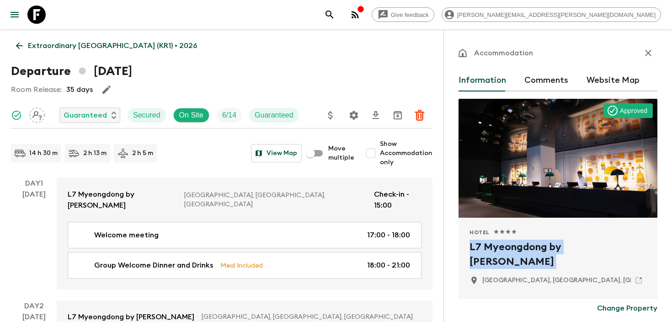
click at [335, 13] on icon "search adventures" at bounding box center [329, 14] width 11 height 11
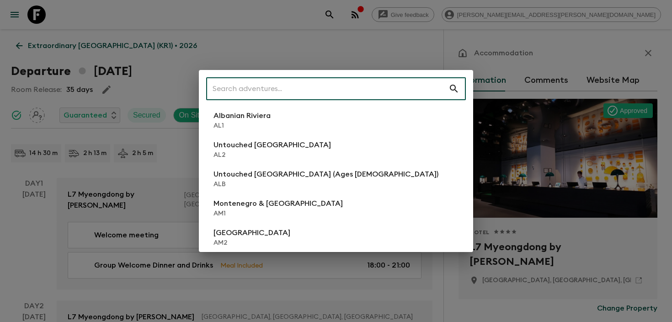
click at [278, 90] on input "text" at bounding box center [327, 89] width 242 height 26
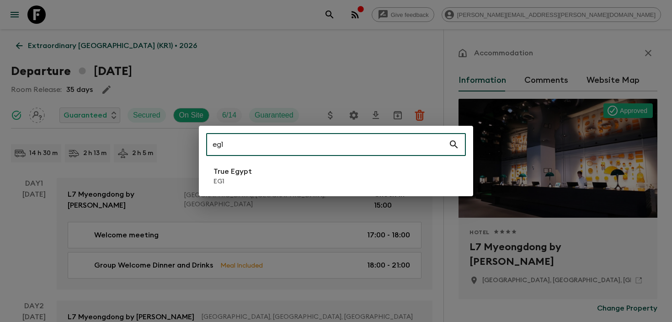
type input "eg1"
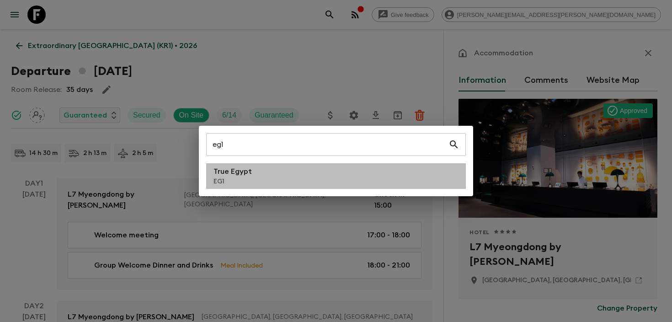
click at [251, 184] on li "True Egypt EG1" at bounding box center [336, 176] width 260 height 26
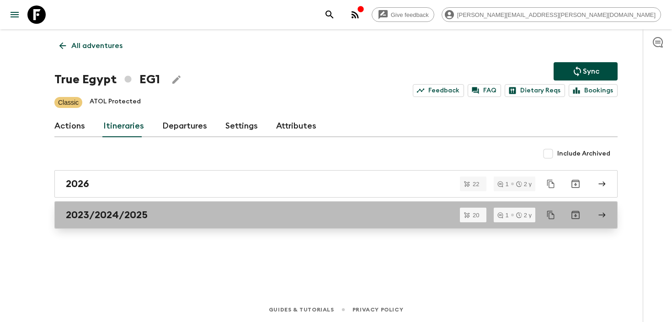
click at [232, 216] on div "2023/2024/2025" at bounding box center [327, 215] width 523 height 12
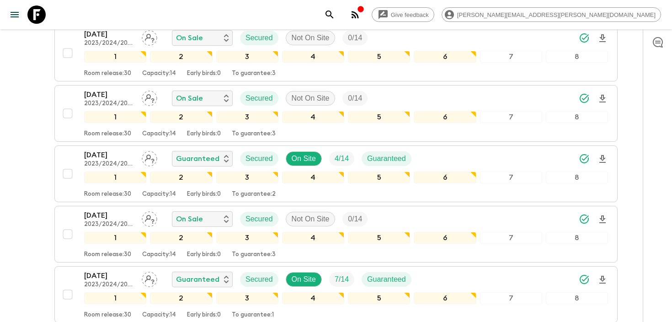
scroll to position [758, 0]
click at [491, 160] on div "[DATE] 2023/2024/2025 Guaranteed Secured On Site 4 / 14 Guaranteed" at bounding box center [346, 158] width 524 height 18
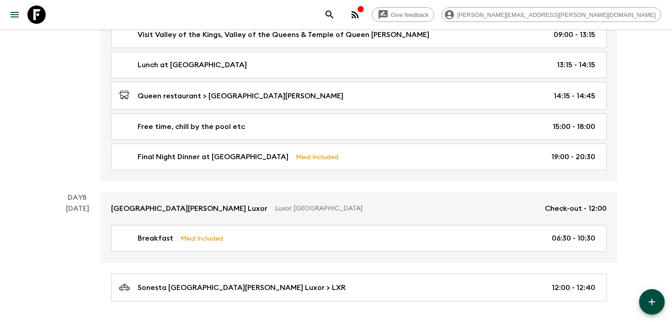
scroll to position [2103, 0]
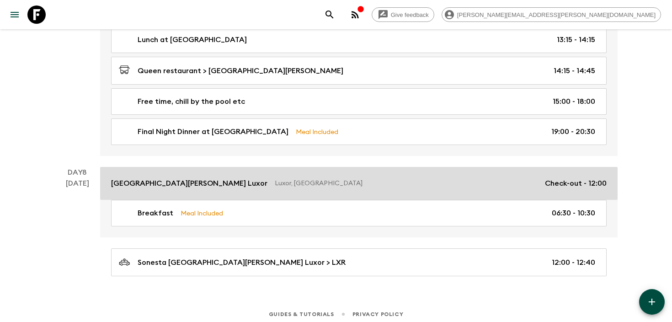
click at [342, 179] on p "Luxor, [GEOGRAPHIC_DATA]" at bounding box center [406, 183] width 263 height 9
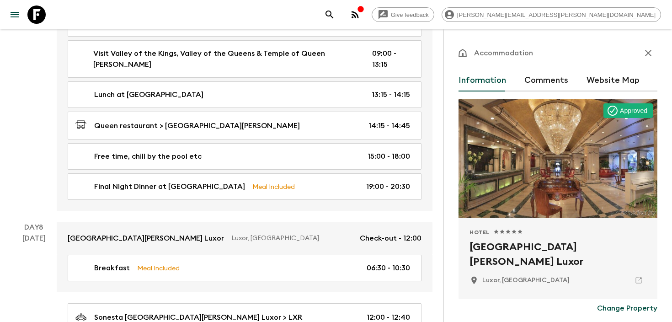
click at [521, 248] on h2 "[GEOGRAPHIC_DATA][PERSON_NAME] Luxor" at bounding box center [558, 254] width 177 height 29
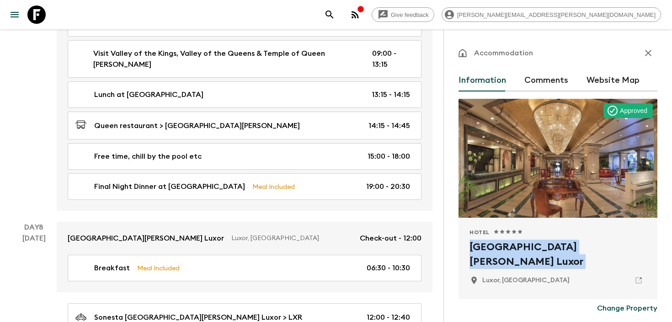
click at [521, 248] on h2 "[GEOGRAPHIC_DATA][PERSON_NAME] Luxor" at bounding box center [558, 254] width 177 height 29
copy div "[GEOGRAPHIC_DATA][PERSON_NAME] Luxor"
click at [339, 14] on button "search adventures" at bounding box center [330, 14] width 18 height 18
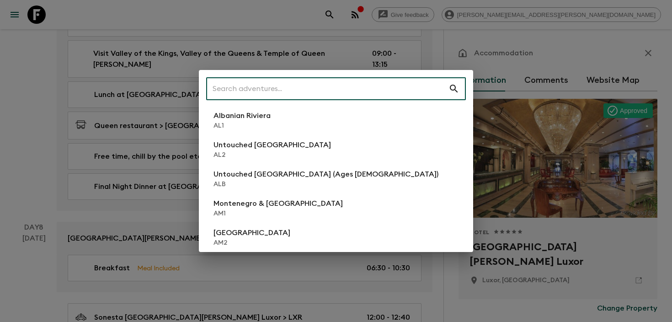
click at [256, 85] on input "text" at bounding box center [327, 89] width 242 height 26
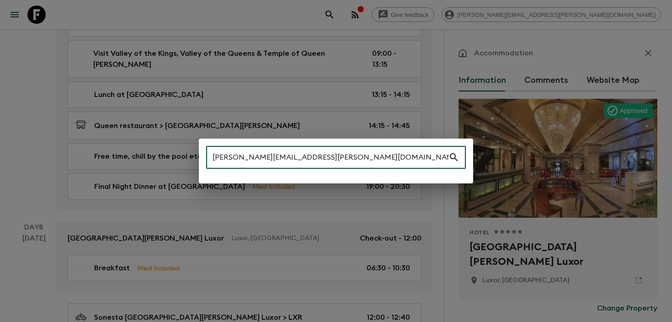
type input "[PERSON_NAME][EMAIL_ADDRESS][PERSON_NAME][DOMAIN_NAME]"
